Goal: Find specific page/section: Find specific page/section

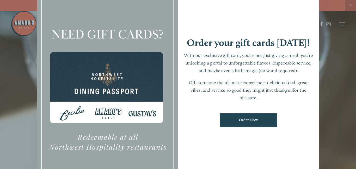
click at [342, 25] on div at bounding box center [178, 84] width 356 height 169
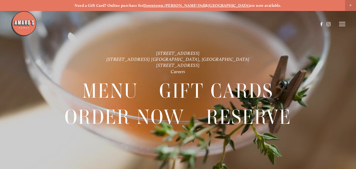
scroll to position [11, 0]
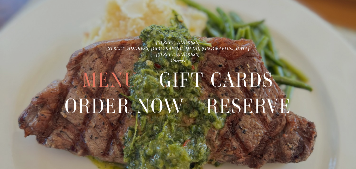
click at [101, 84] on span "Menu" at bounding box center [110, 80] width 56 height 26
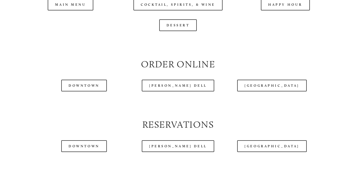
scroll to position [555, 0]
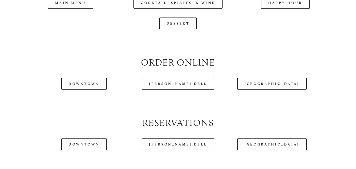
click at [75, 7] on div at bounding box center [165, 11] width 308 height 27
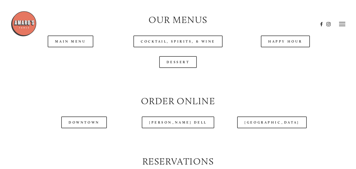
scroll to position [517, 0]
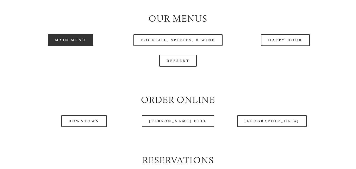
click at [71, 39] on link "Main Menu" at bounding box center [71, 40] width 46 height 12
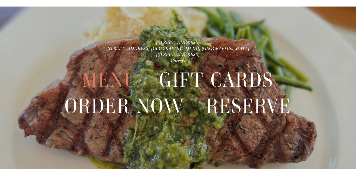
scroll to position [1122, 0]
